Goal: Task Accomplishment & Management: Use online tool/utility

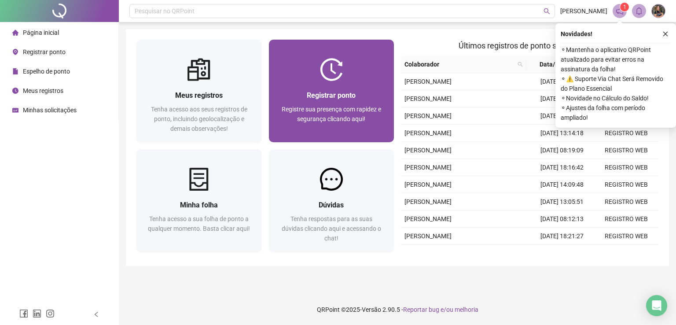
click at [311, 82] on div "Registrar ponto Registre sua presença com rapidez e segurança clicando aqui!" at bounding box center [331, 111] width 125 height 61
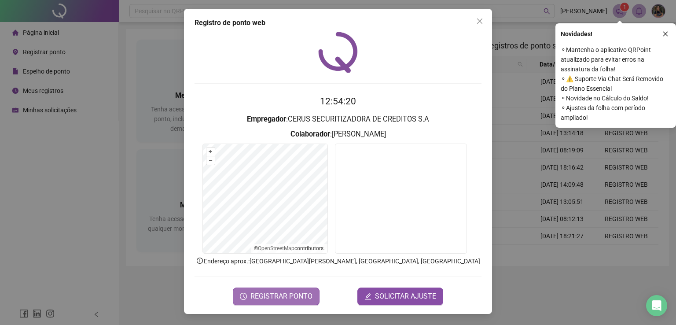
click at [265, 299] on span "REGISTRAR PONTO" at bounding box center [282, 296] width 62 height 11
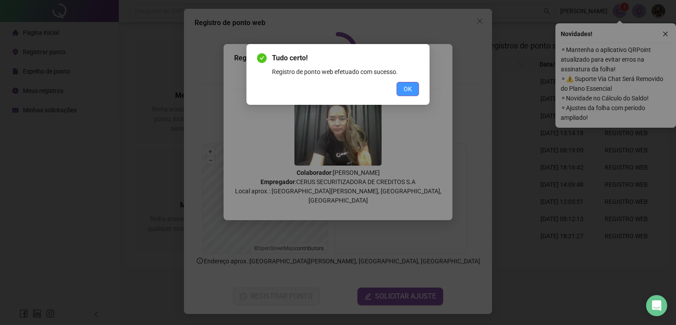
click at [409, 88] on span "OK" at bounding box center [408, 89] width 8 height 10
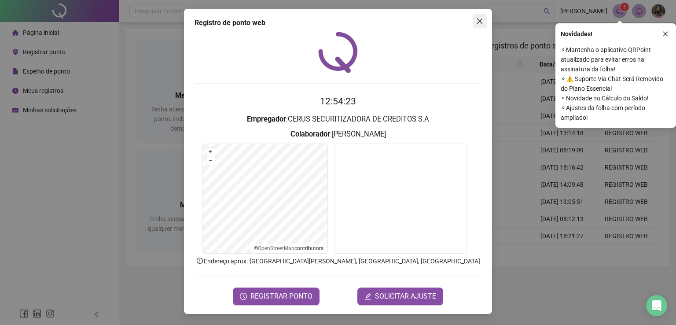
click at [480, 19] on icon "close" at bounding box center [479, 21] width 7 height 7
